Goal: Check status: Check status

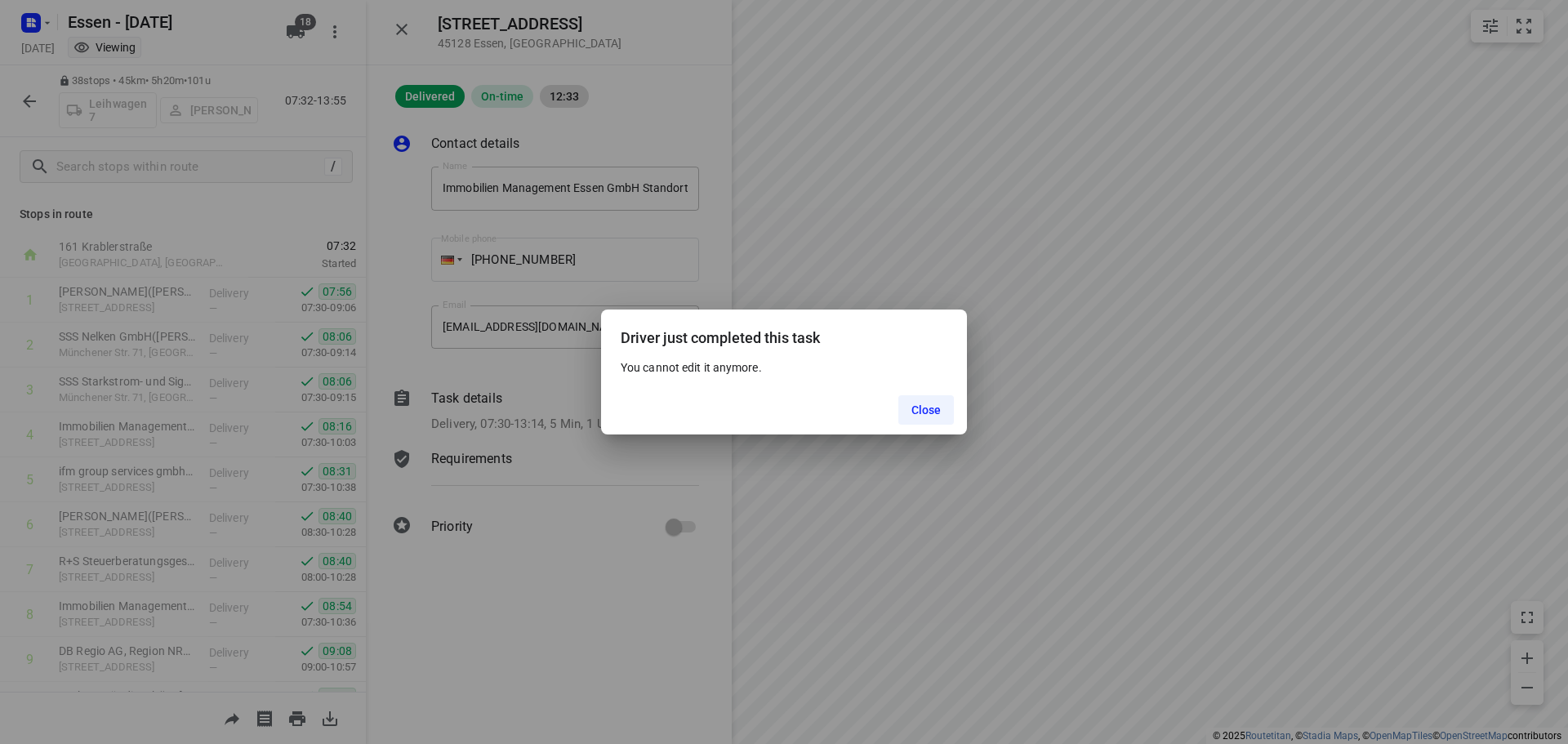
scroll to position [980, 0]
click at [924, 410] on span "Close" at bounding box center [927, 410] width 30 height 13
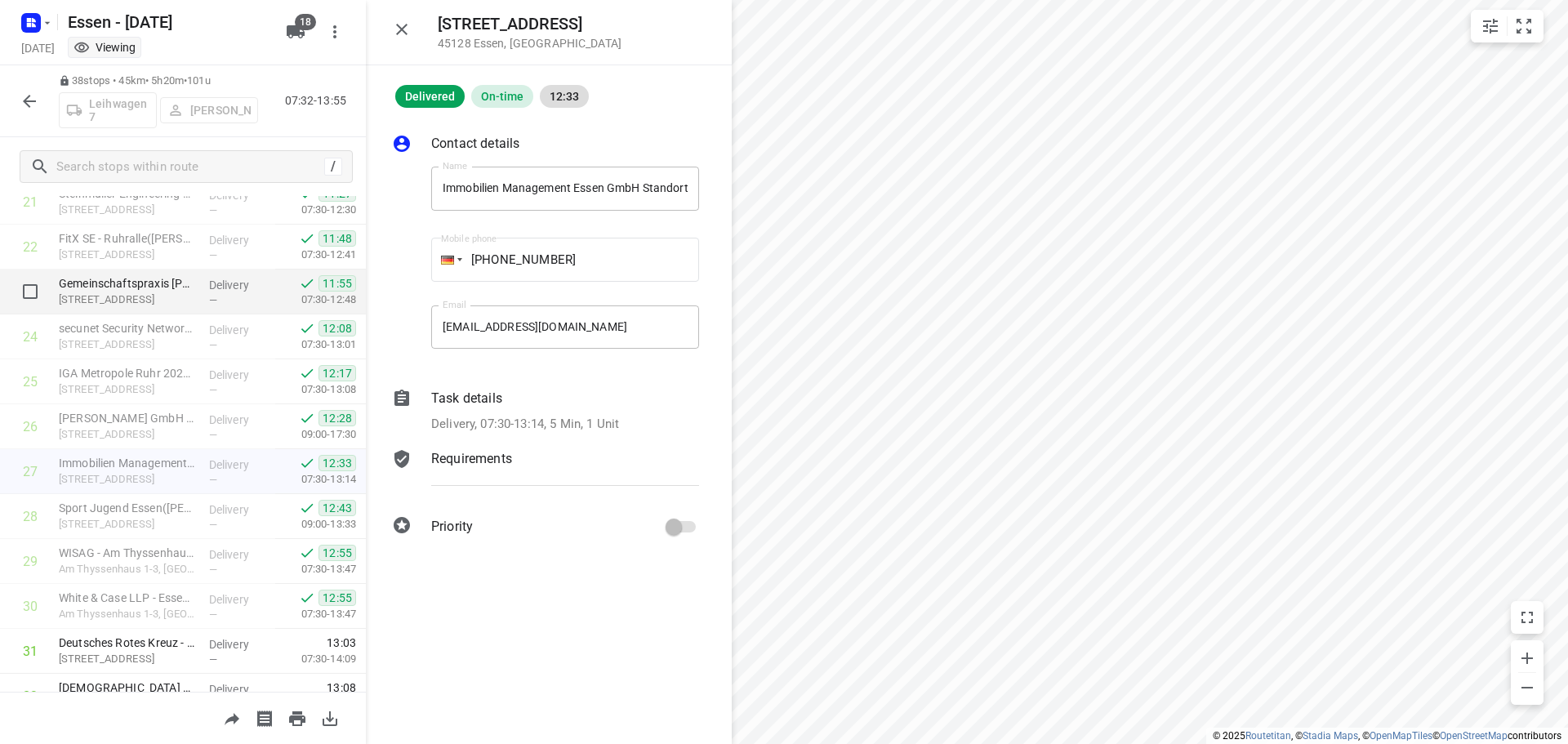
scroll to position [684, 0]
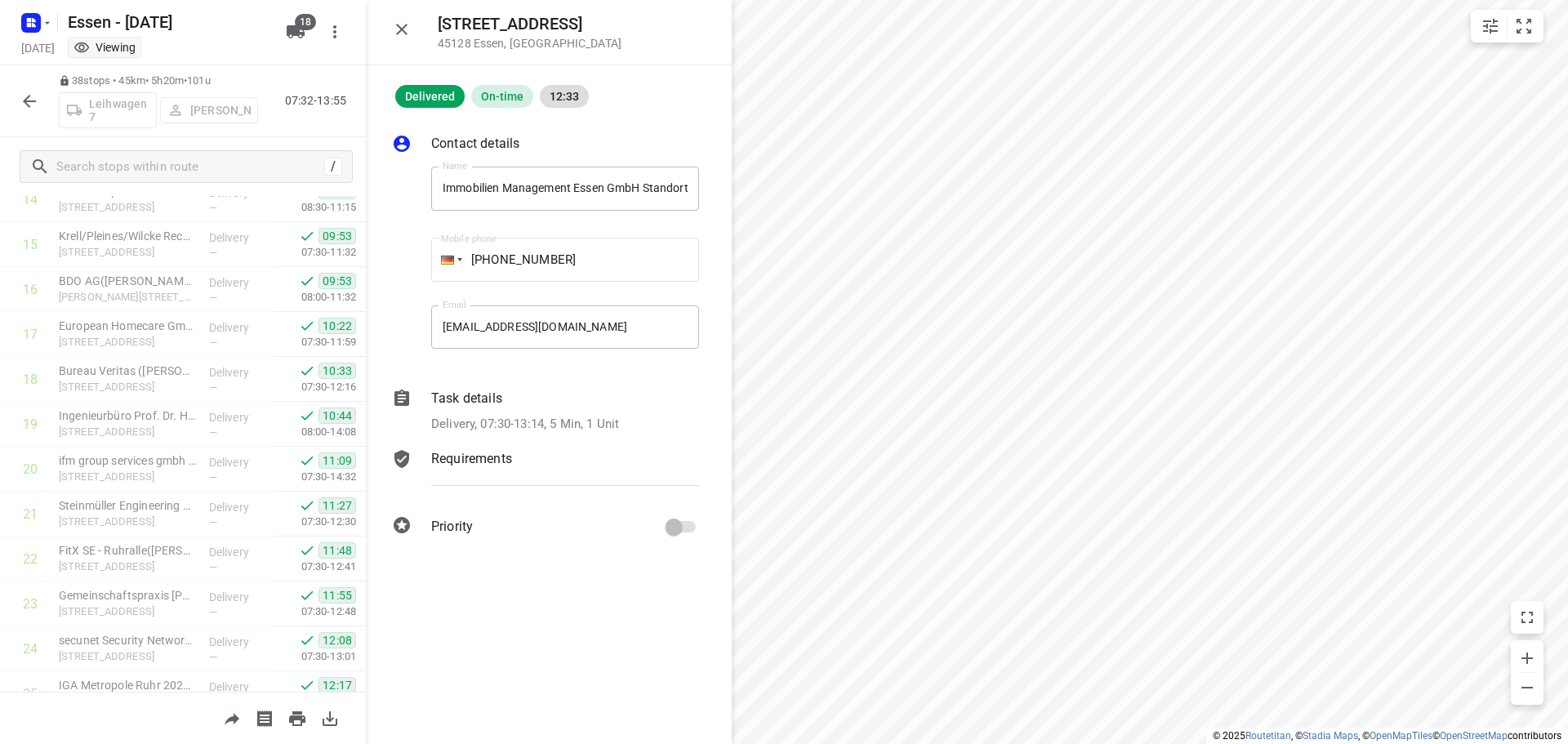
click at [25, 97] on icon "button" at bounding box center [29, 101] width 20 height 20
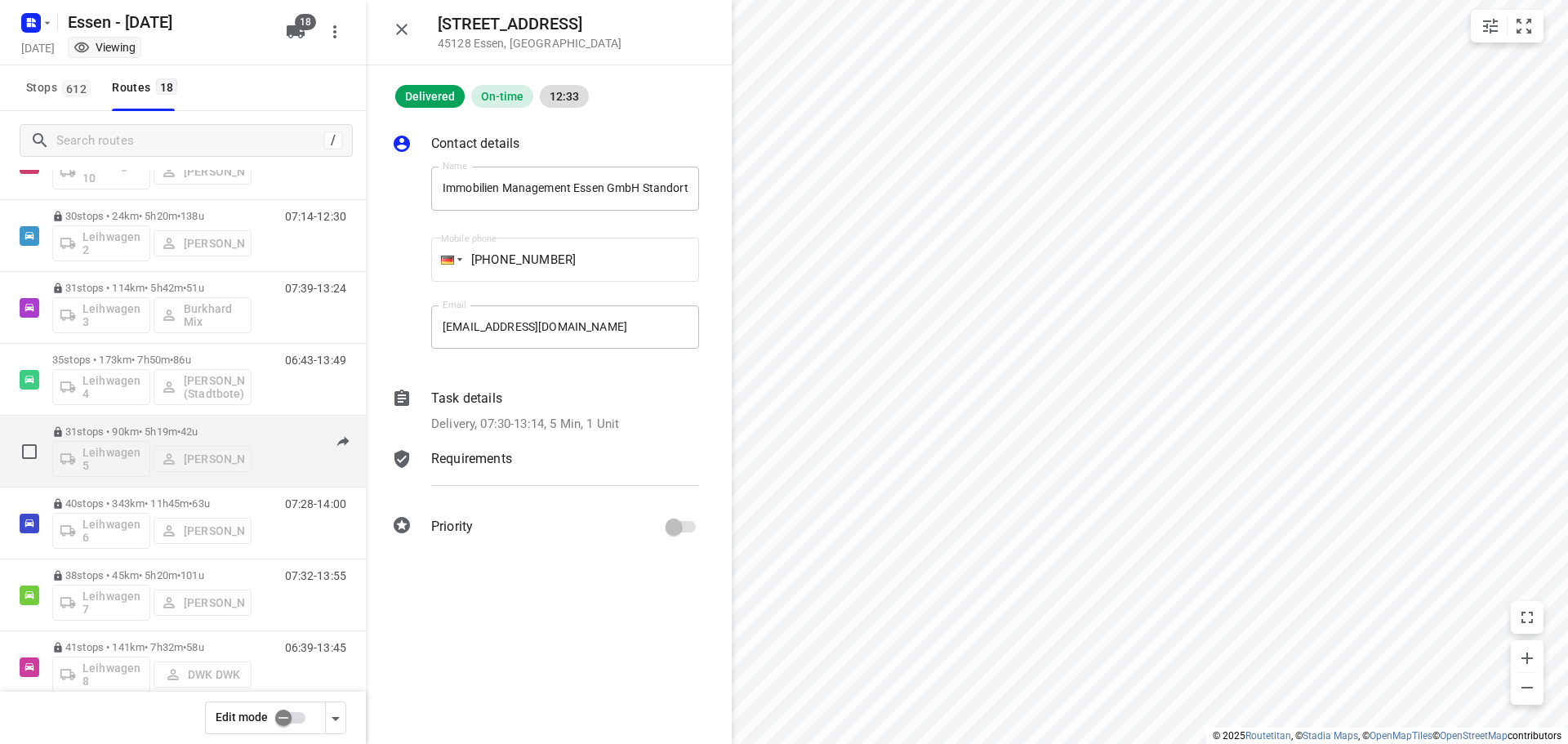
scroll to position [735, 0]
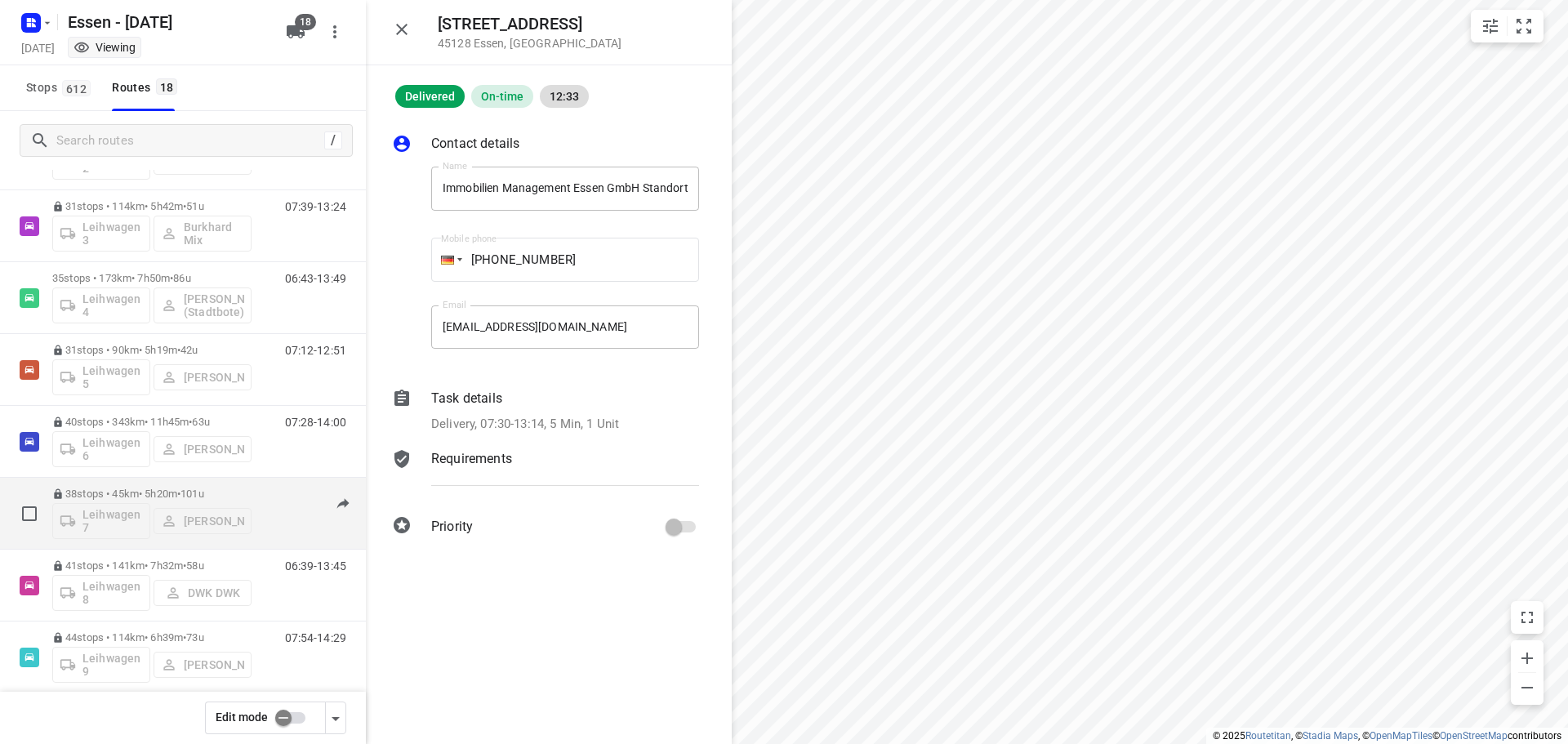
click at [210, 485] on div "38 stops • 45km • 5h20m • [DATE] Leihwagen 7 [PERSON_NAME]" at bounding box center [152, 514] width 199 height 68
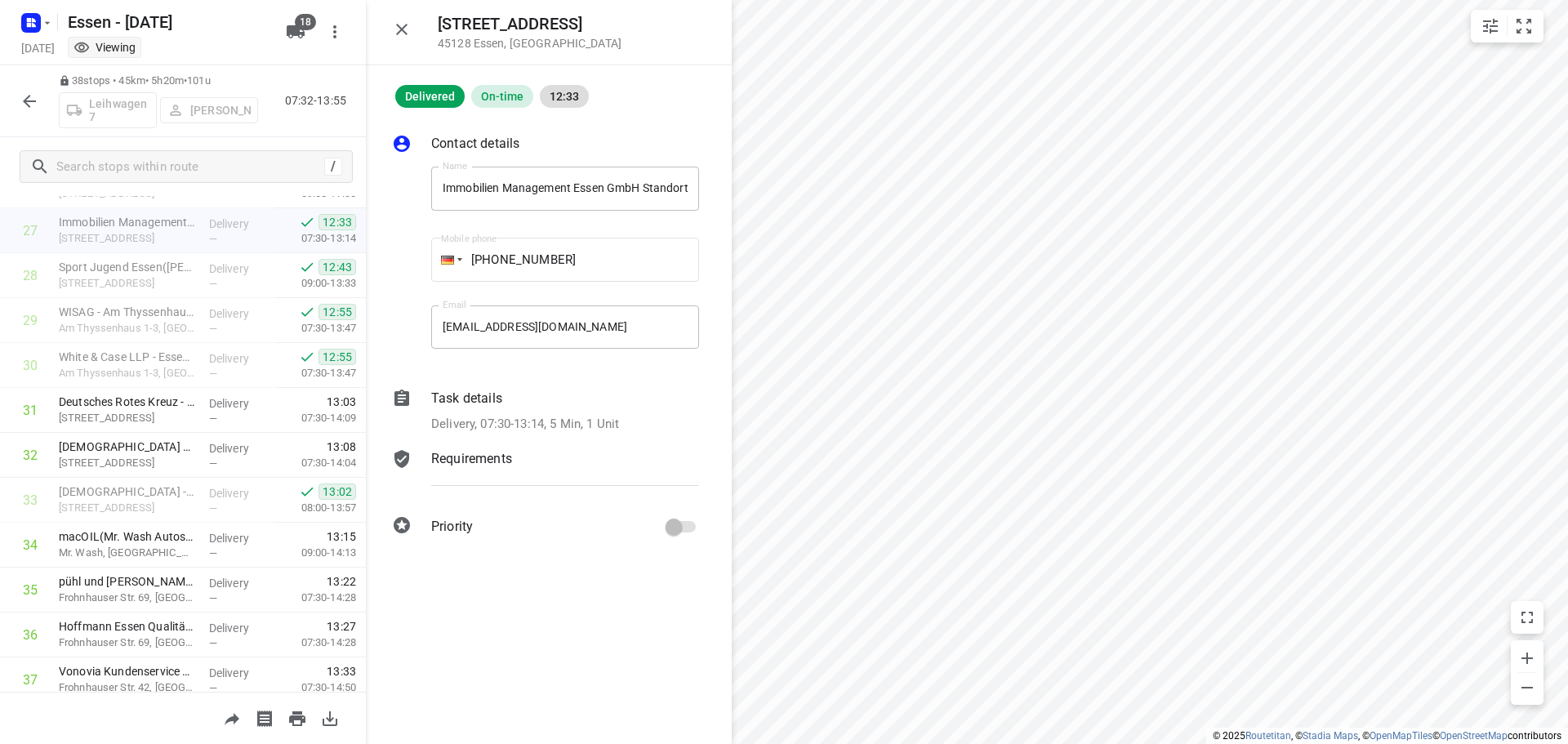
scroll to position [1338, 0]
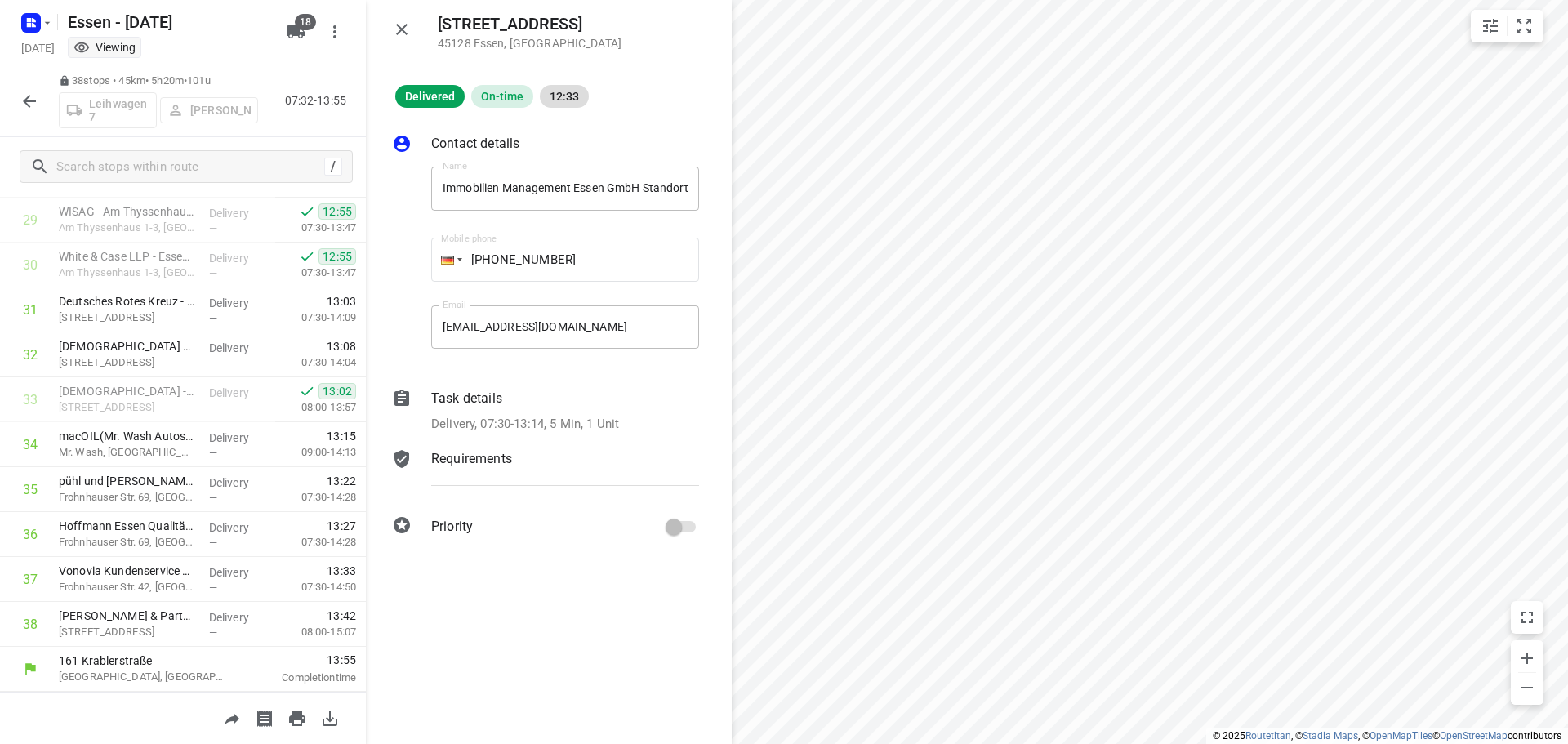
click at [42, 100] on button "button" at bounding box center [29, 101] width 33 height 33
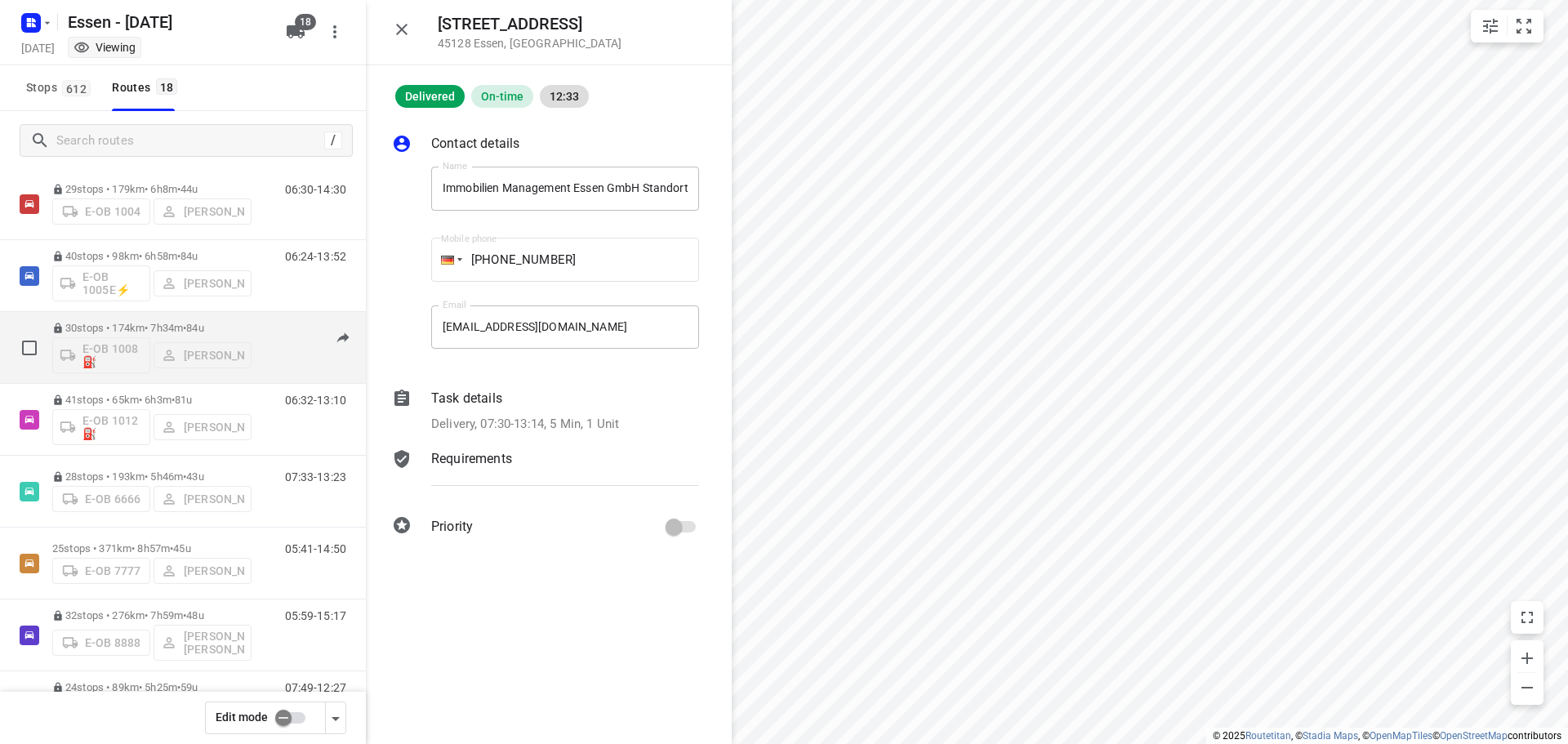
scroll to position [0, 0]
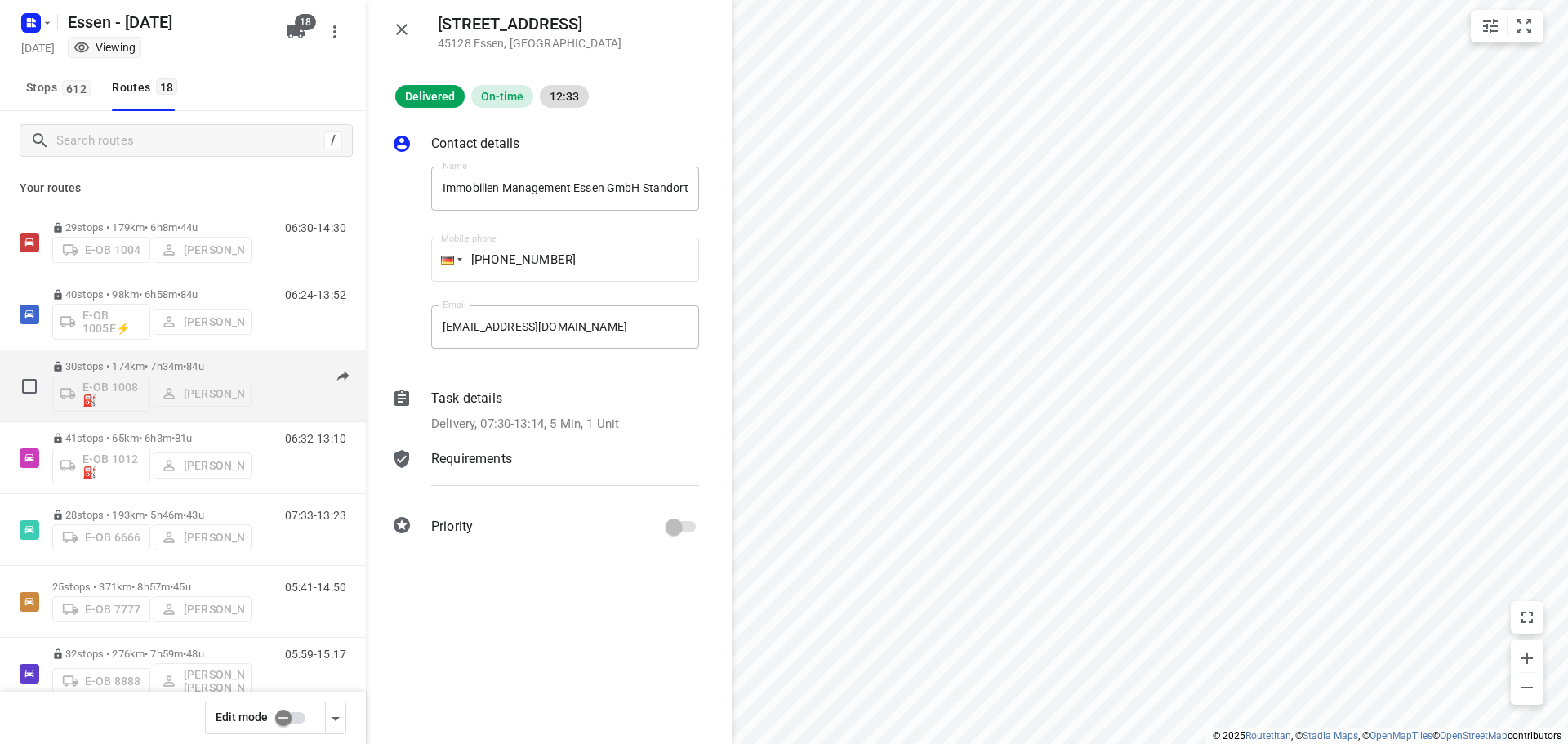
click at [120, 366] on p "30 stops • 174km • 7h34m • [DATE]" at bounding box center [152, 366] width 199 height 12
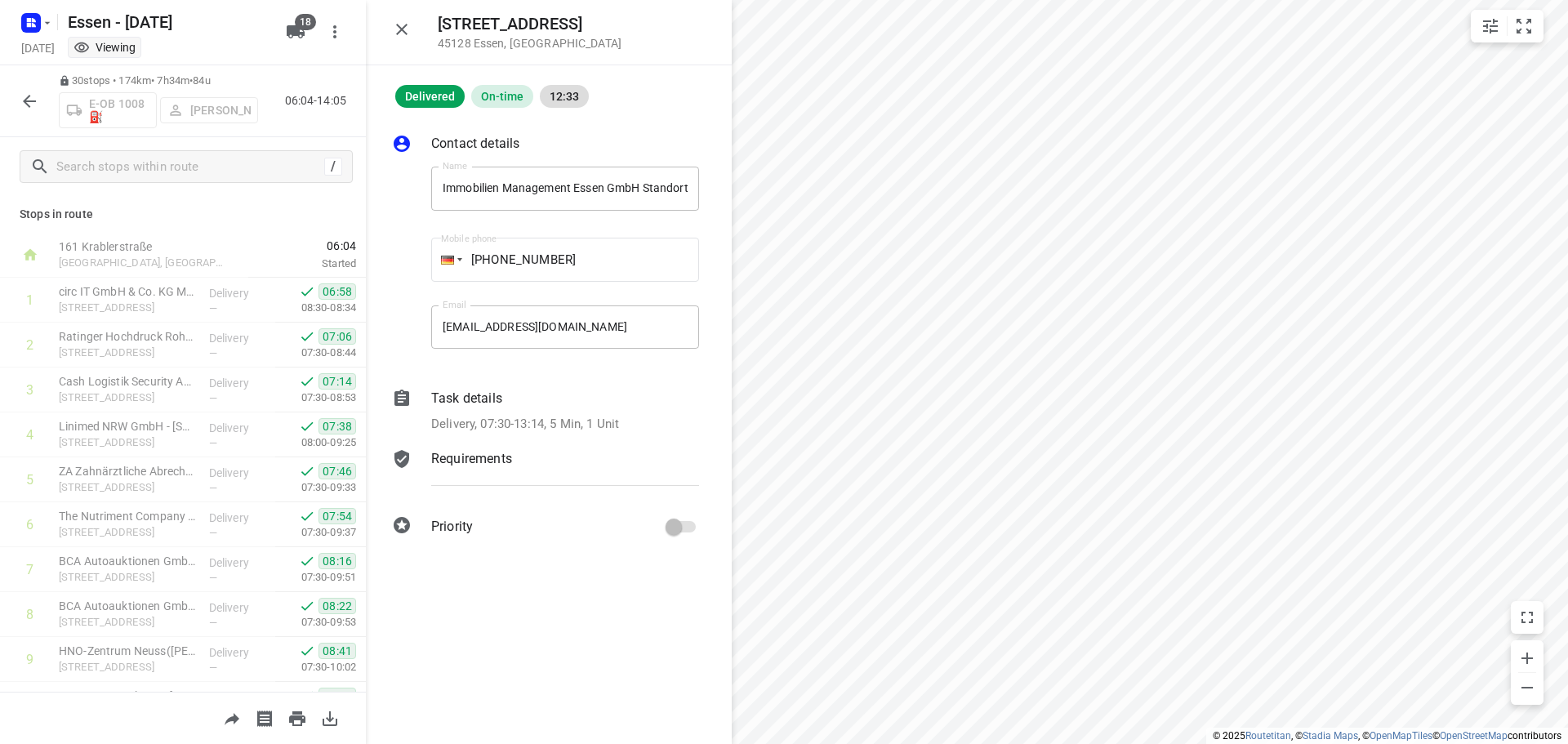
click at [28, 79] on div "30 stops • 174km • 7h34m • [DATE] E-OB 1008⛽️ [PERSON_NAME] 06:04-14:05" at bounding box center [183, 101] width 366 height 72
click at [30, 85] on button "button" at bounding box center [29, 101] width 33 height 33
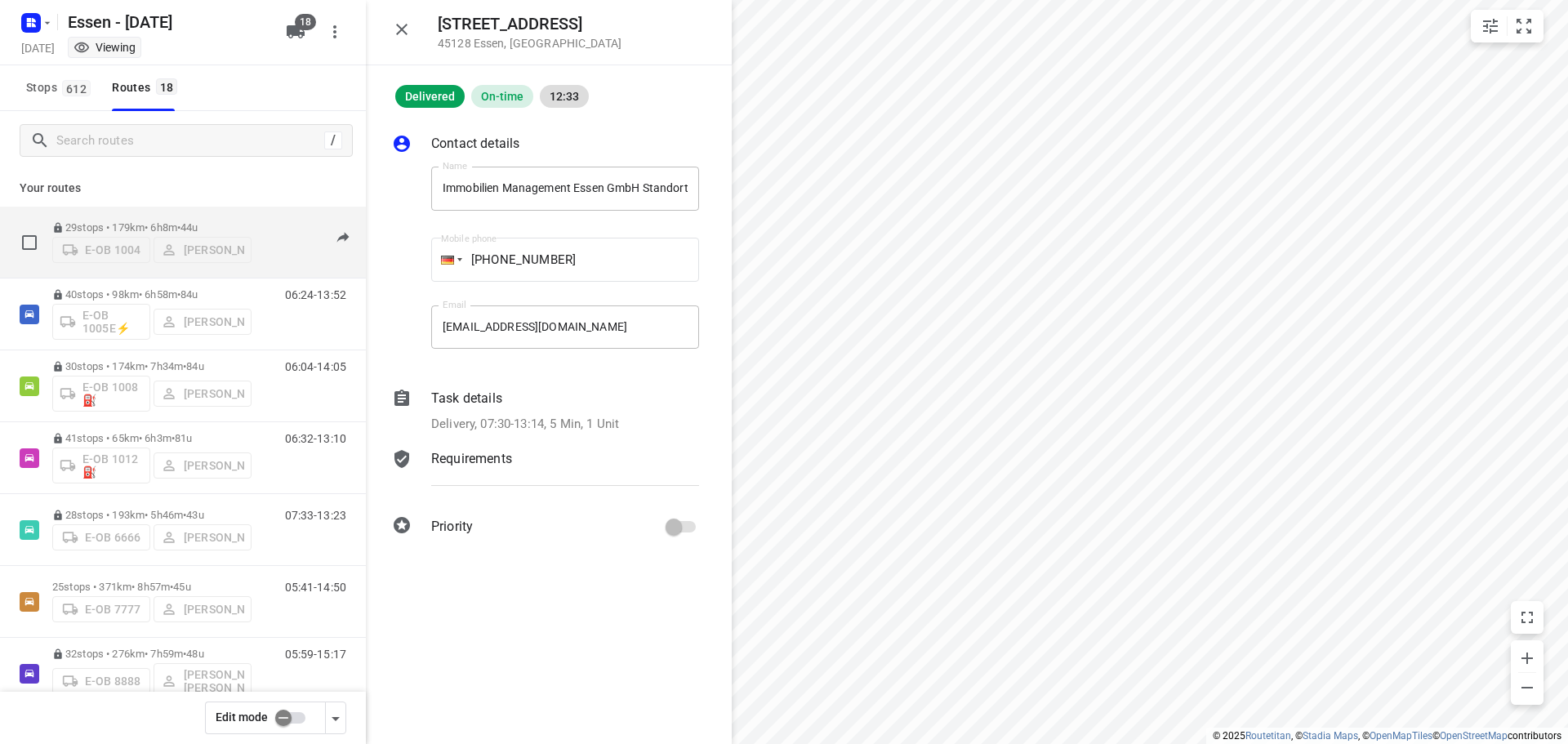
click at [197, 221] on span "44u" at bounding box center [188, 228] width 17 height 12
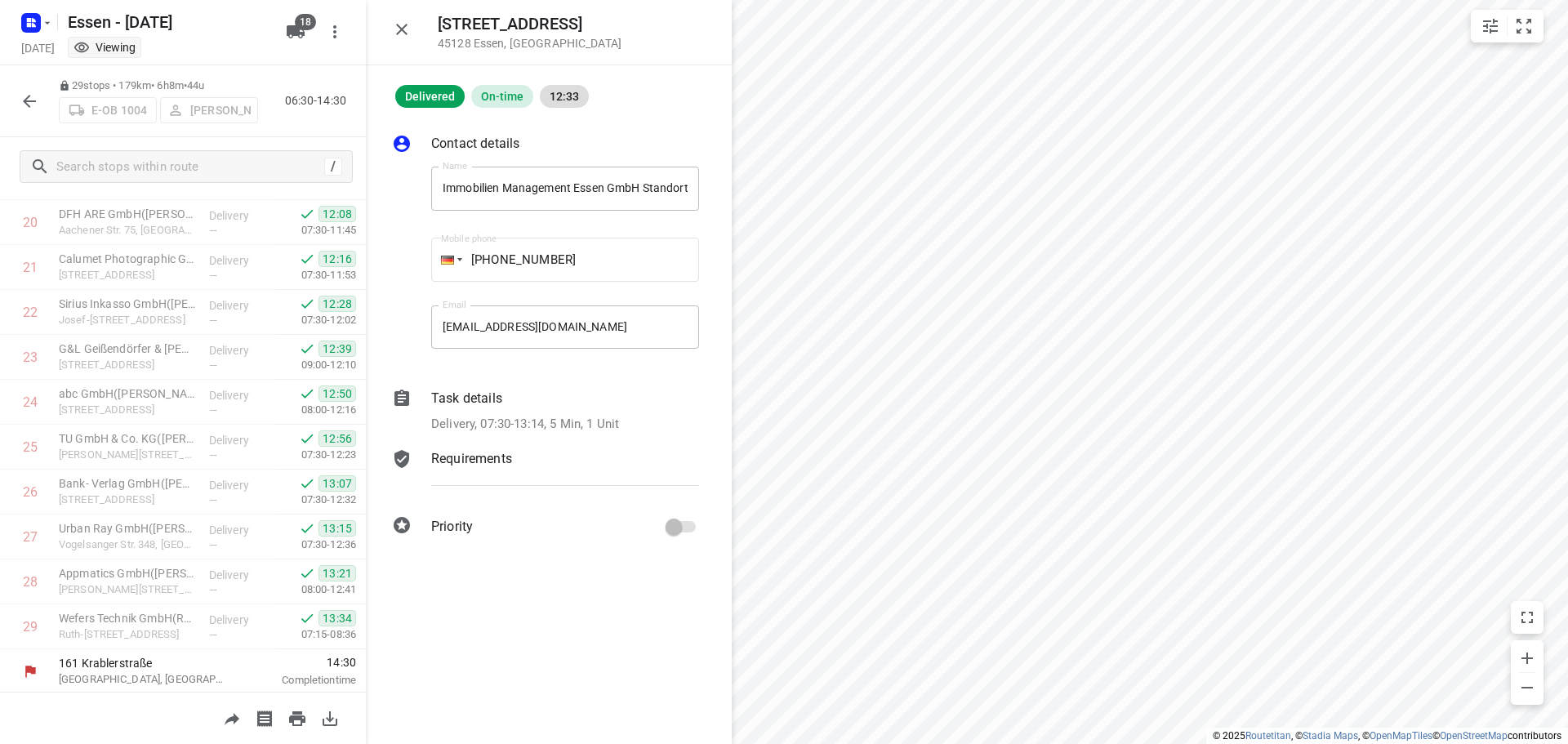
scroll to position [934, 0]
click at [23, 113] on button "button" at bounding box center [29, 101] width 33 height 33
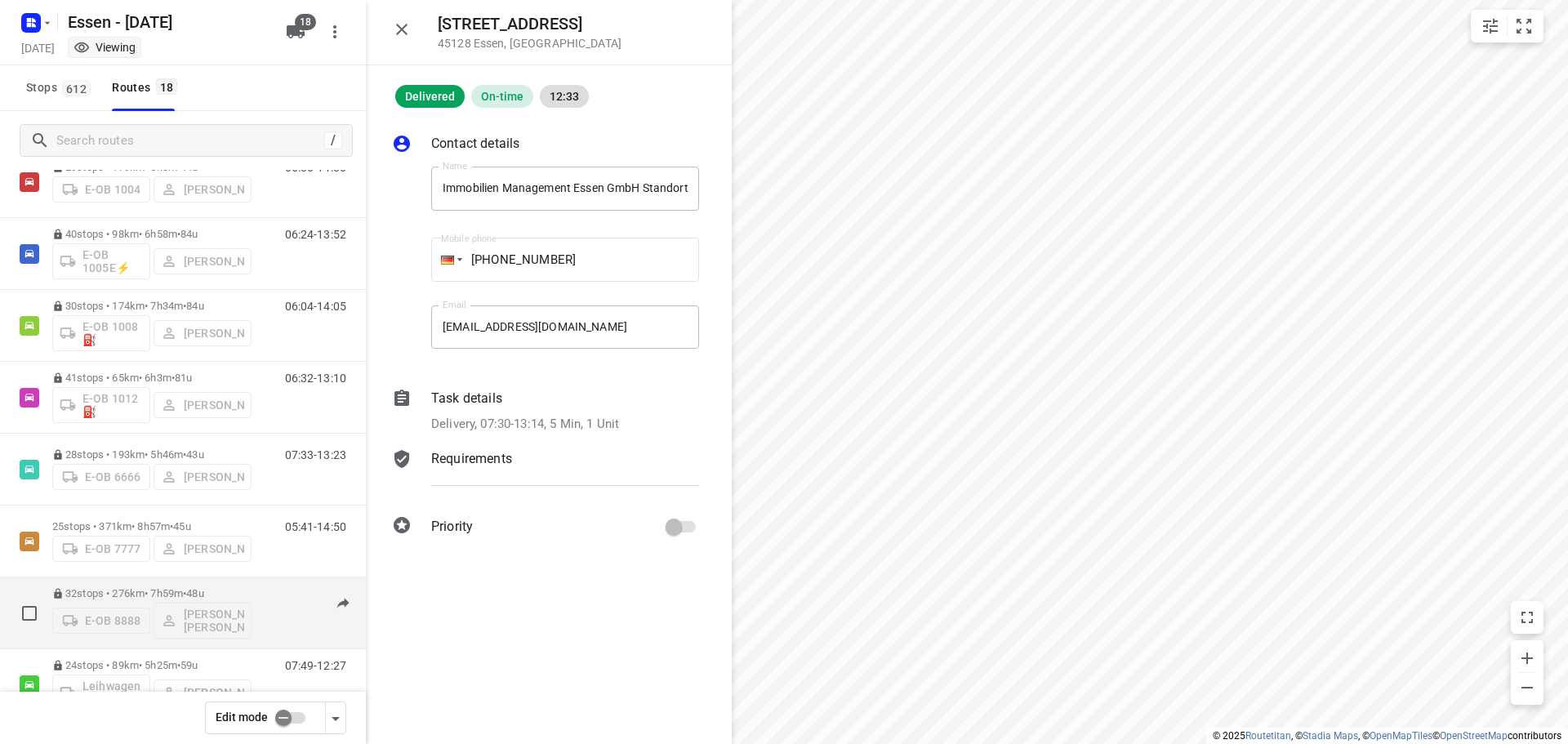
scroll to position [0, 0]
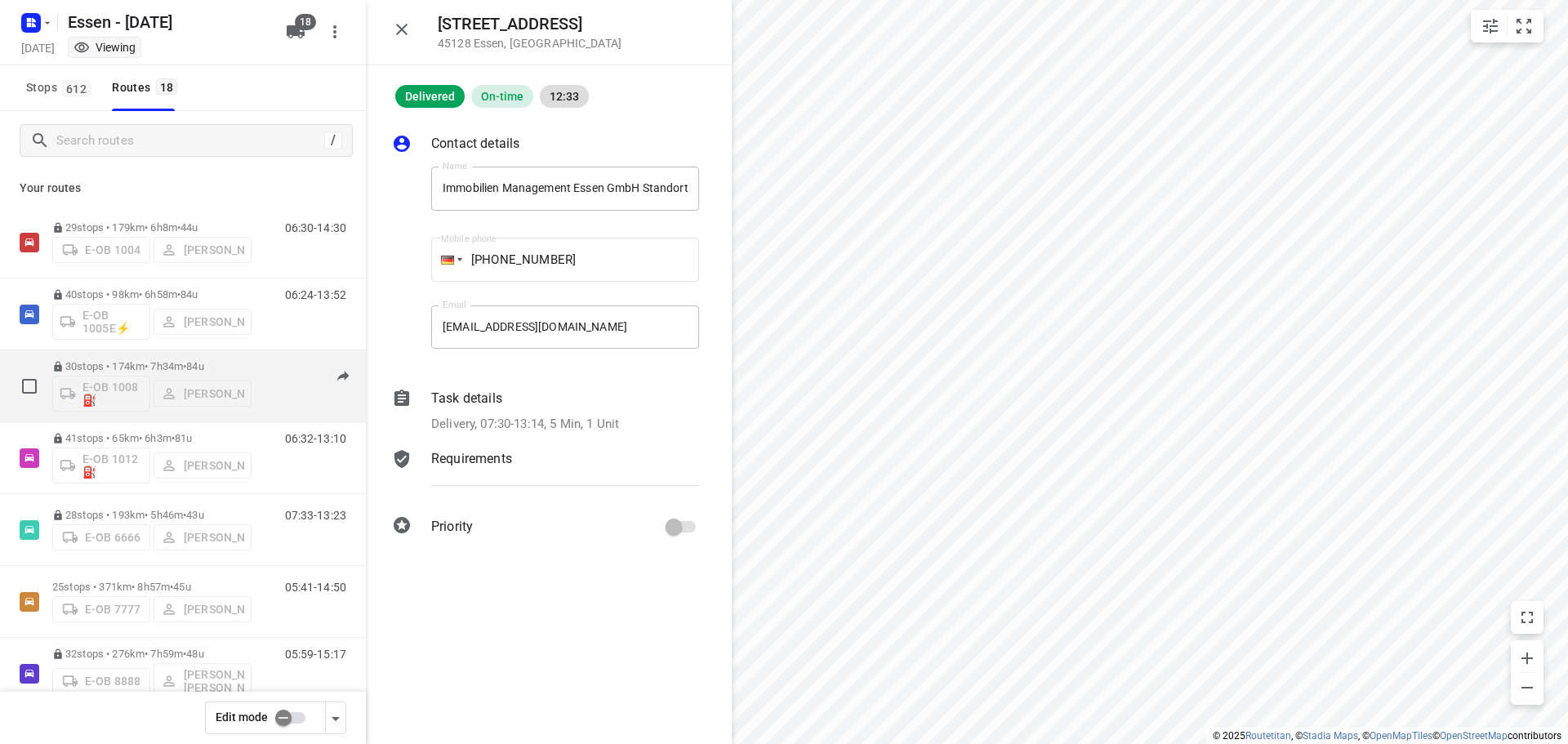
click at [178, 367] on p "30 stops • 174km • 7h34m • [DATE]" at bounding box center [152, 366] width 199 height 12
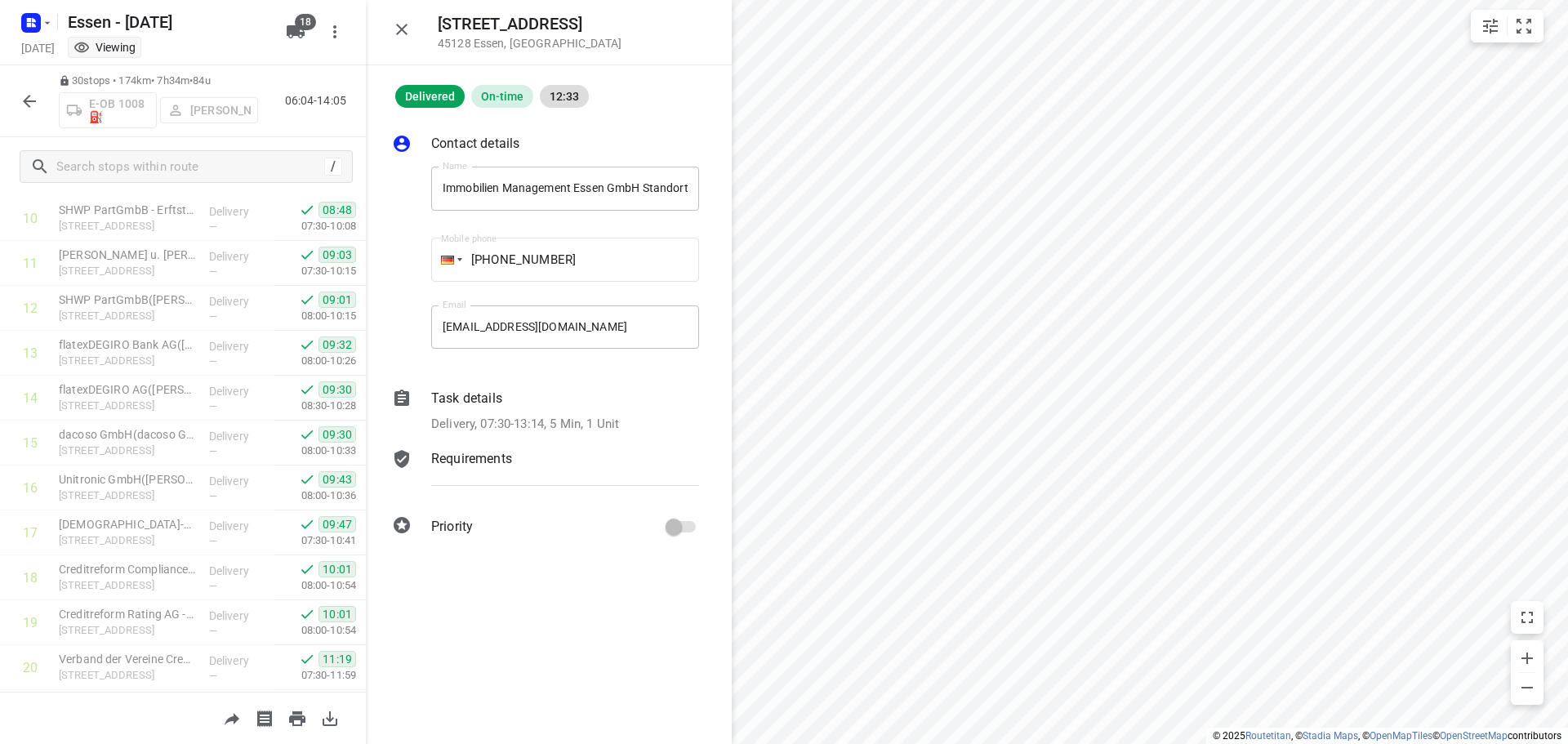
scroll to position [490, 0]
click at [142, 444] on p "[STREET_ADDRESS]" at bounding box center [127, 447] width 137 height 16
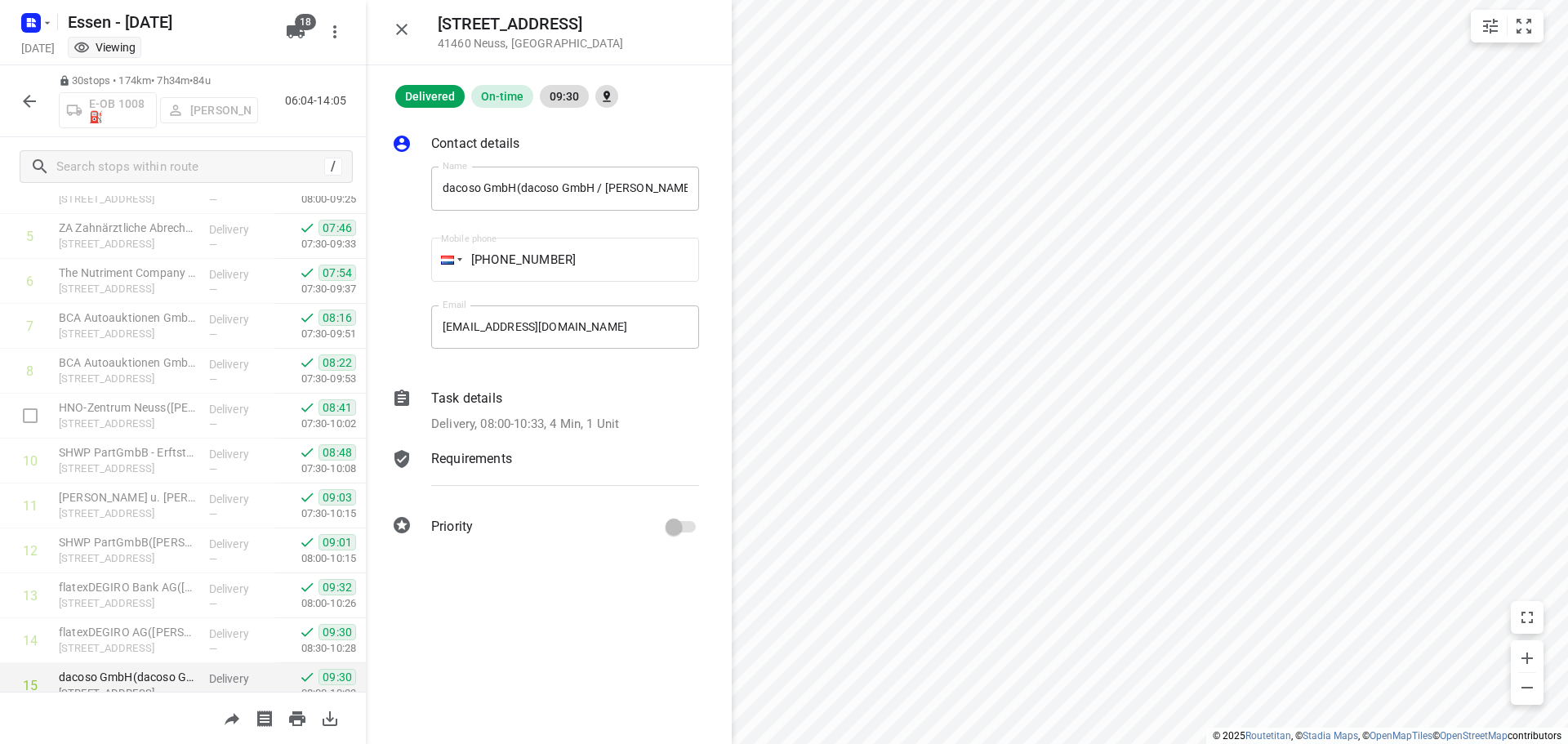
scroll to position [0, 0]
